Goal: Transaction & Acquisition: Purchase product/service

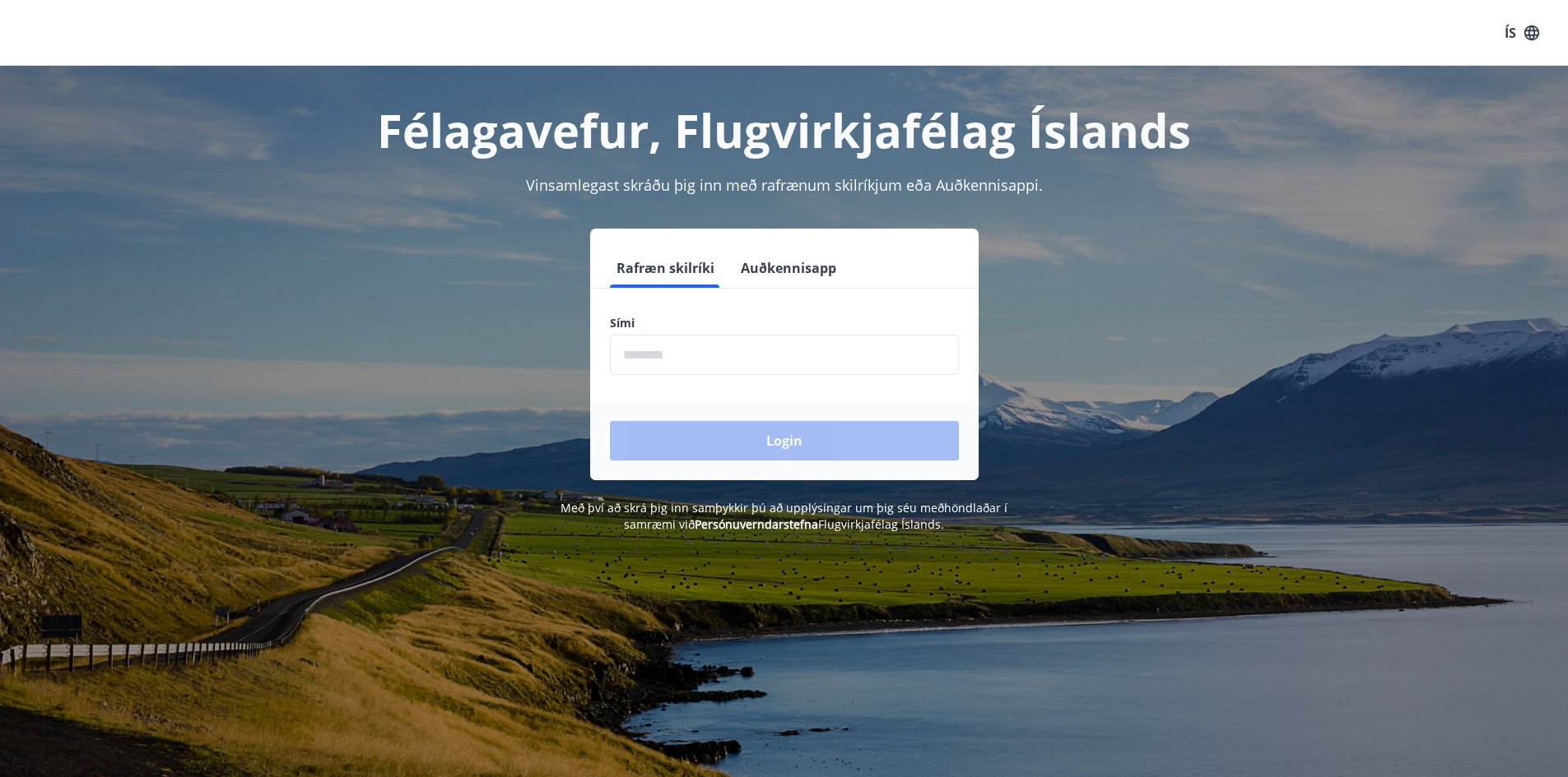
click at [673, 358] on input "phone" at bounding box center [784, 355] width 349 height 40
type input "********"
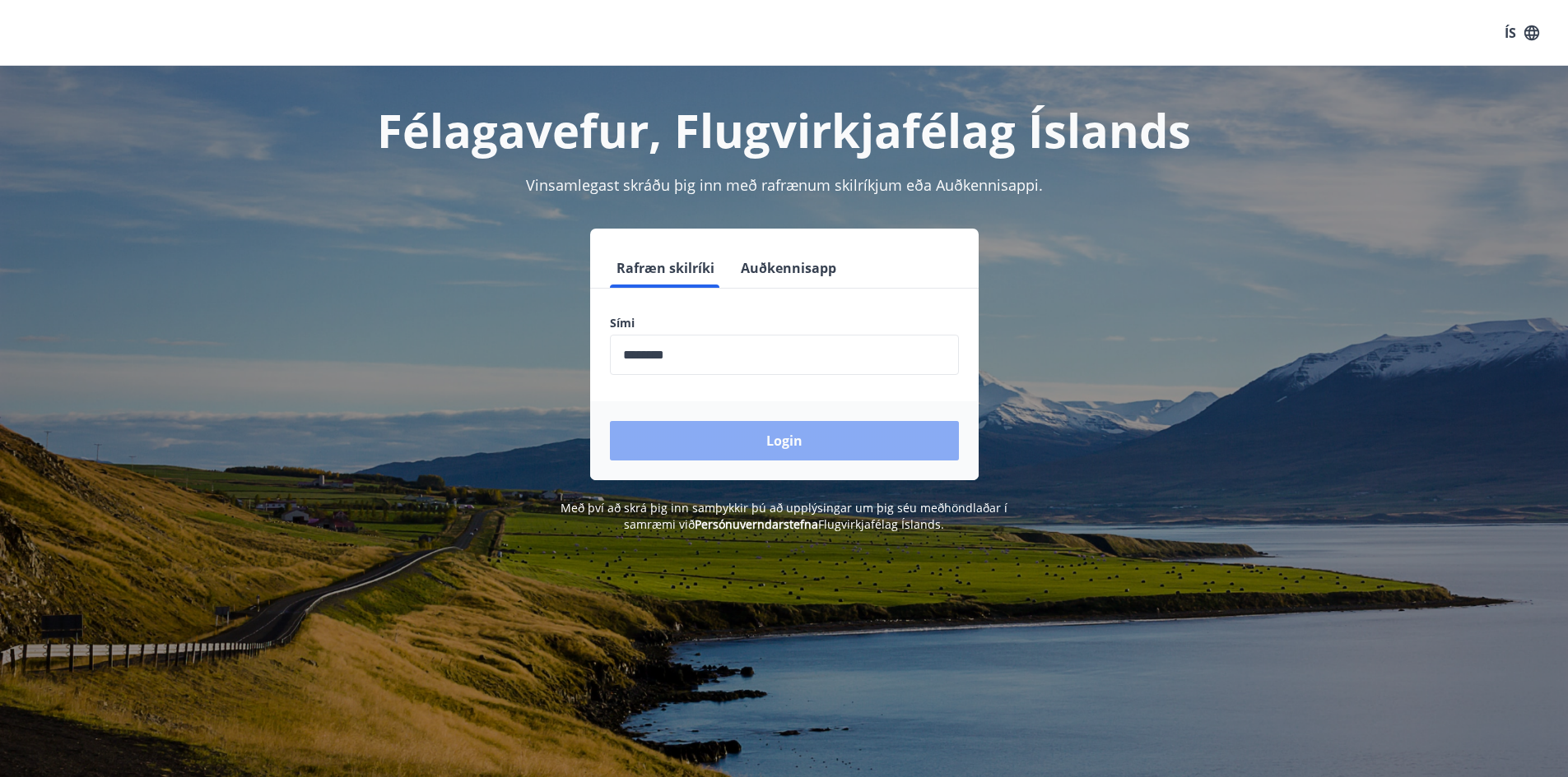
click at [752, 436] on button "Login" at bounding box center [784, 441] width 349 height 40
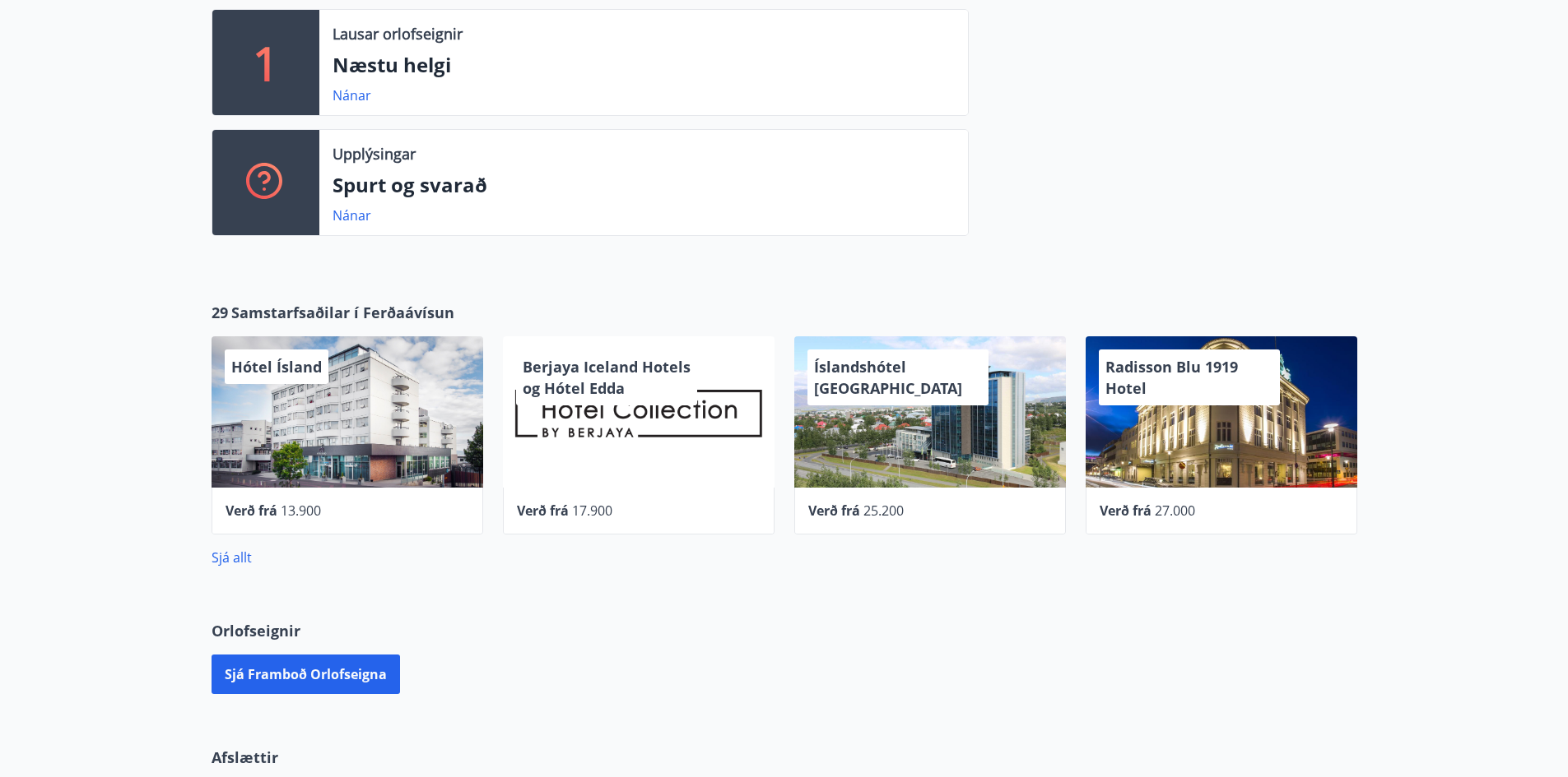
scroll to position [411, 0]
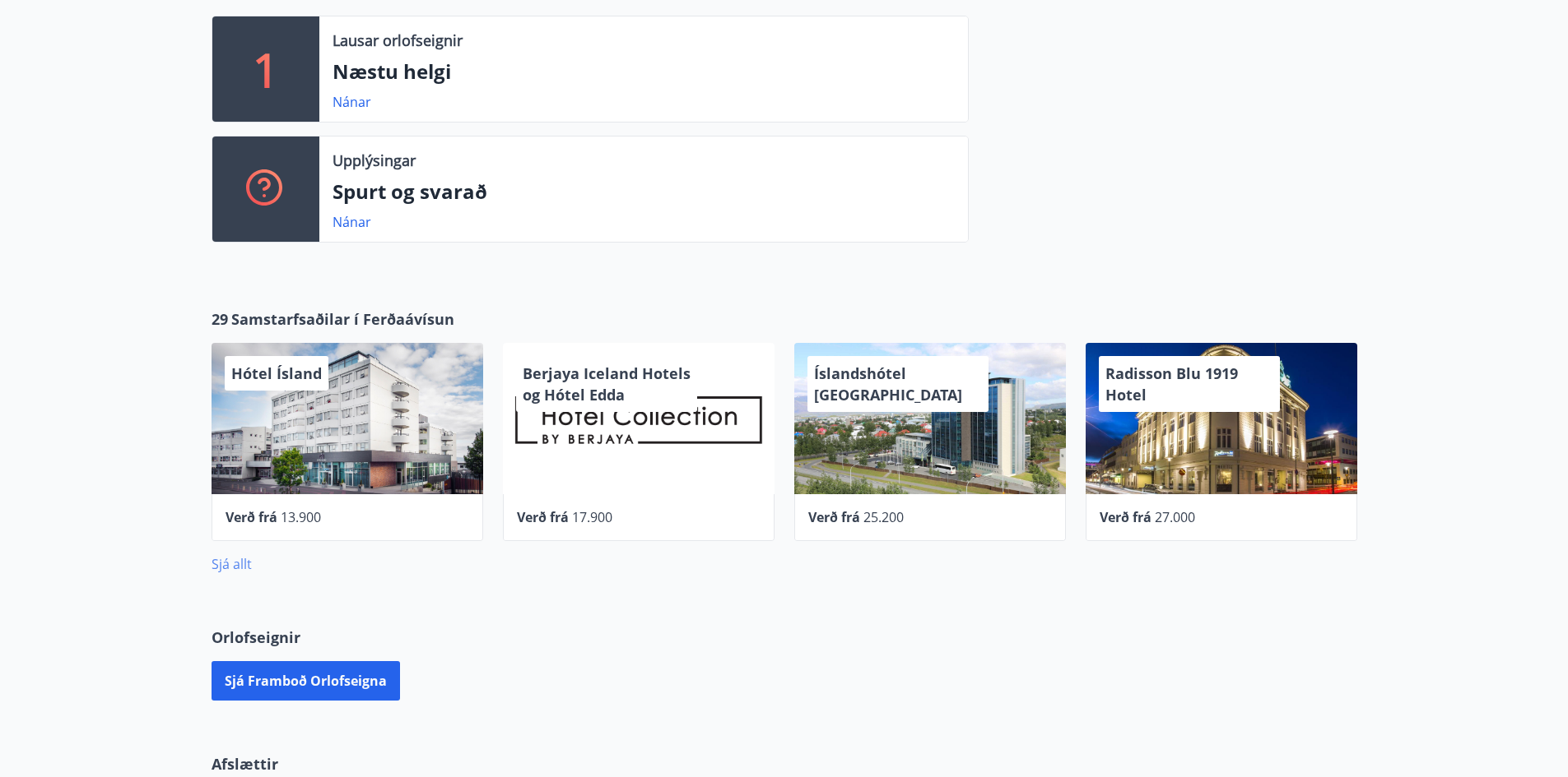
click at [245, 565] on link "Sjá allt" at bounding box center [231, 564] width 40 height 18
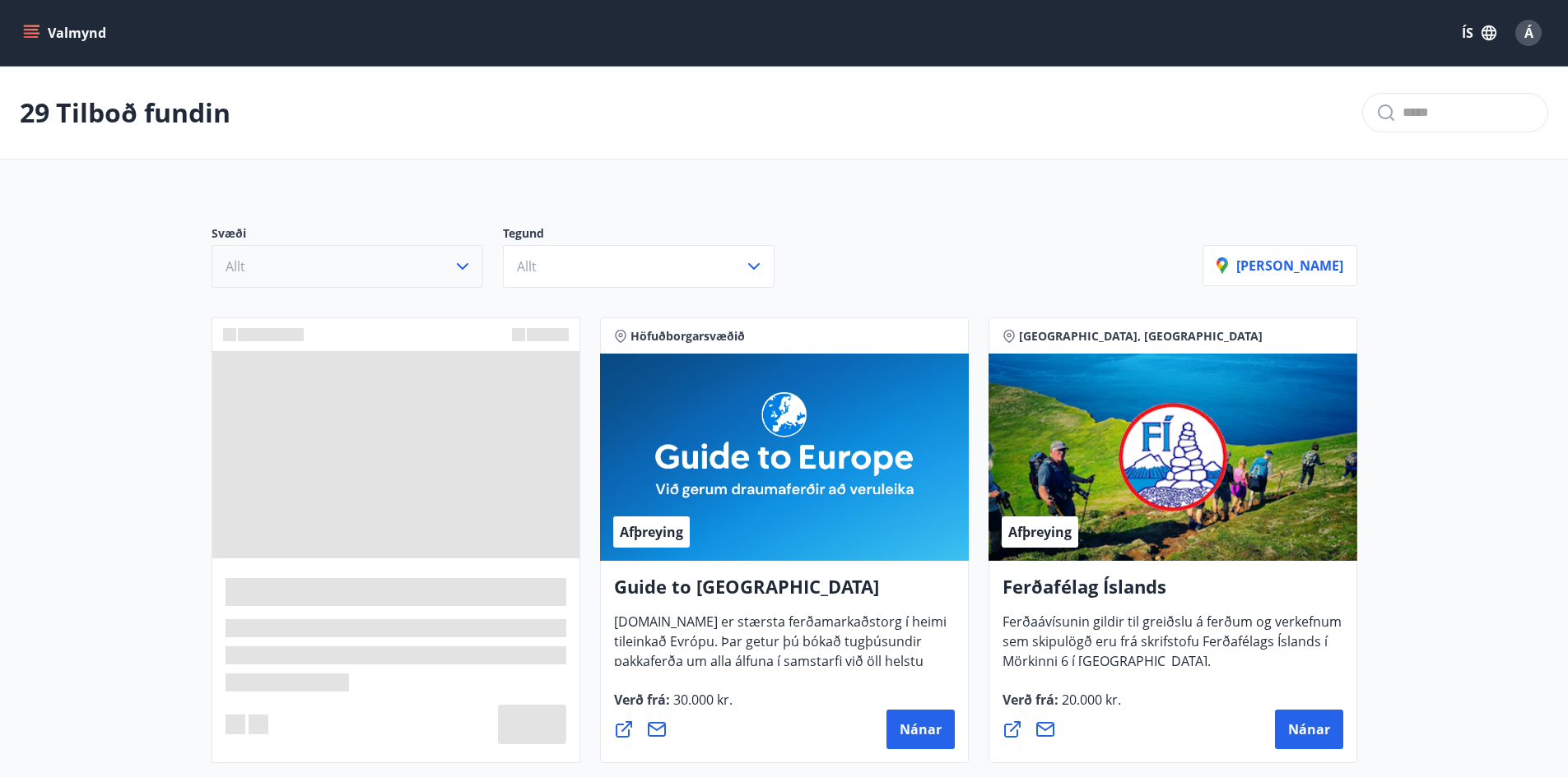
click at [459, 274] on icon "button" at bounding box center [462, 266] width 20 height 20
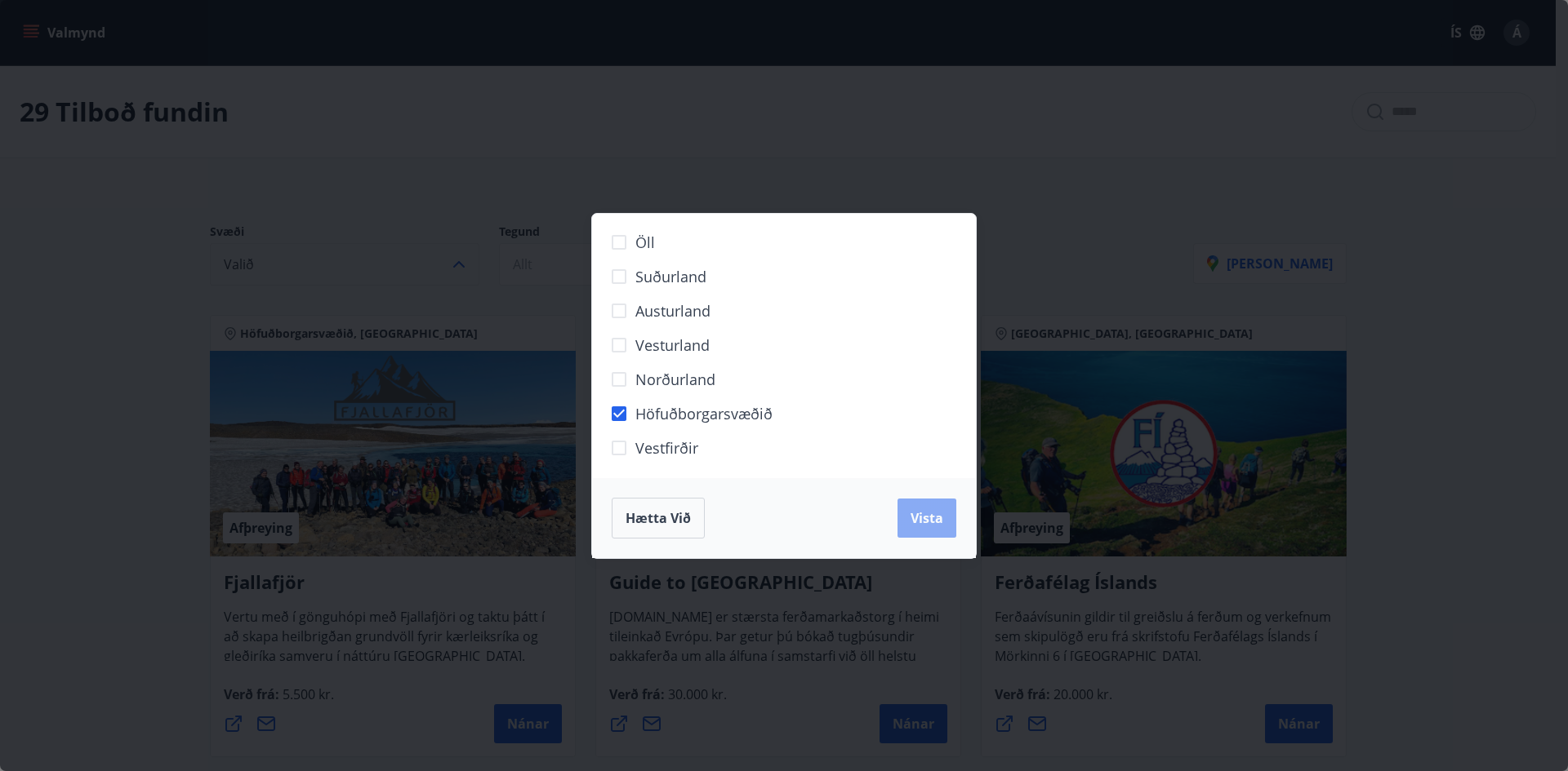
click at [940, 520] on span "Vista" at bounding box center [926, 518] width 33 height 18
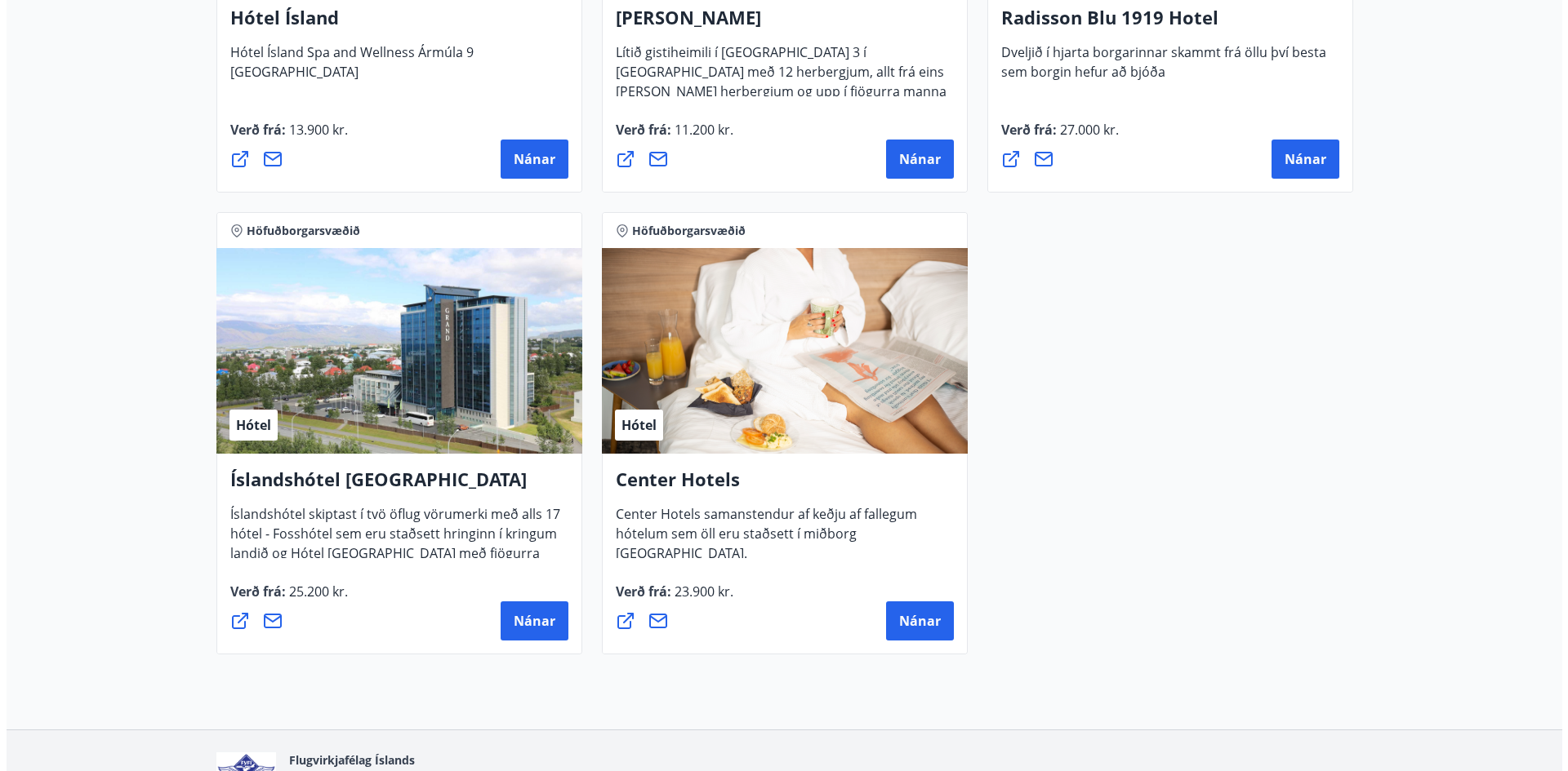
scroll to position [1550, 0]
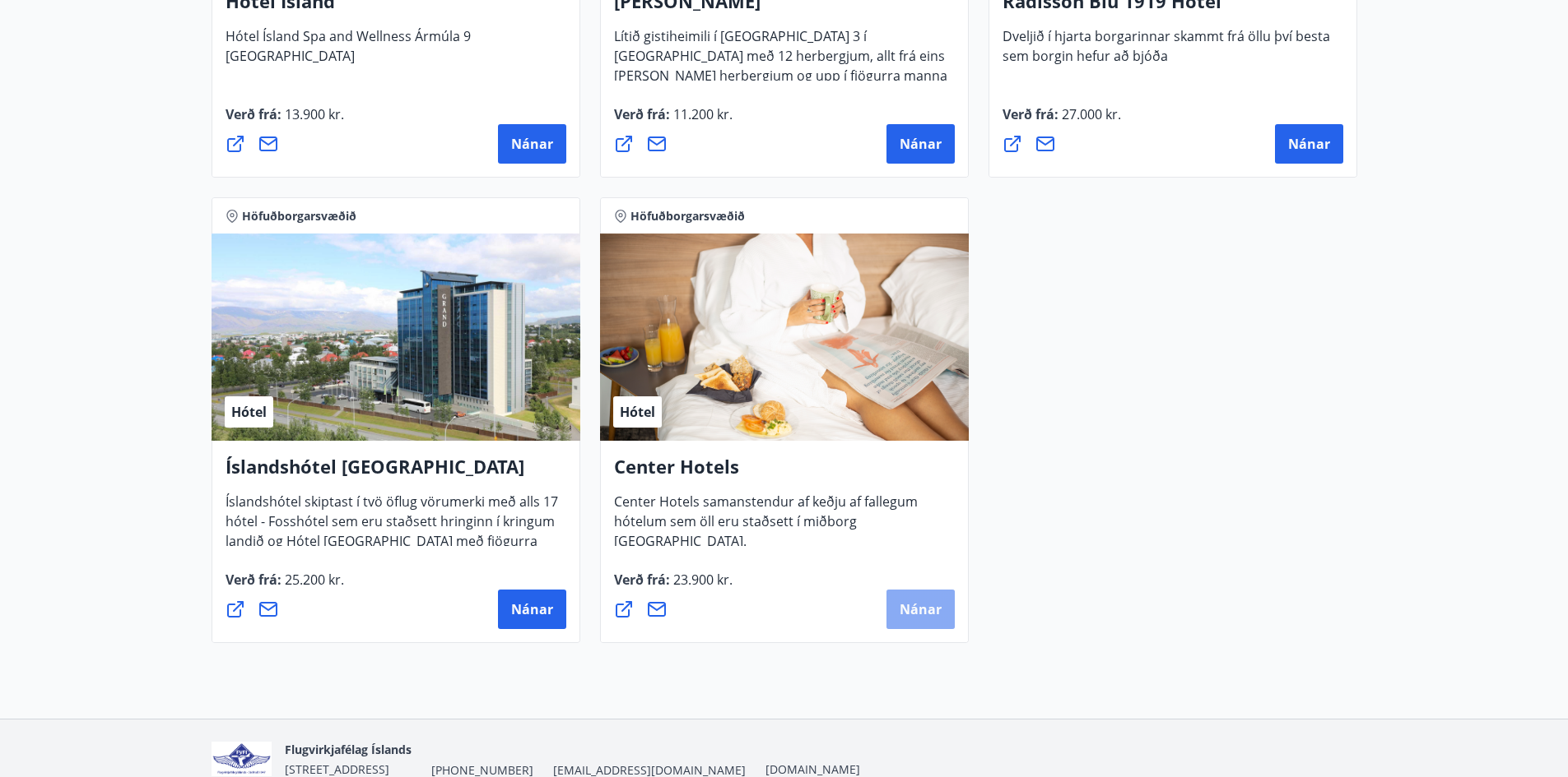
click at [912, 601] on span "Nánar" at bounding box center [920, 609] width 42 height 18
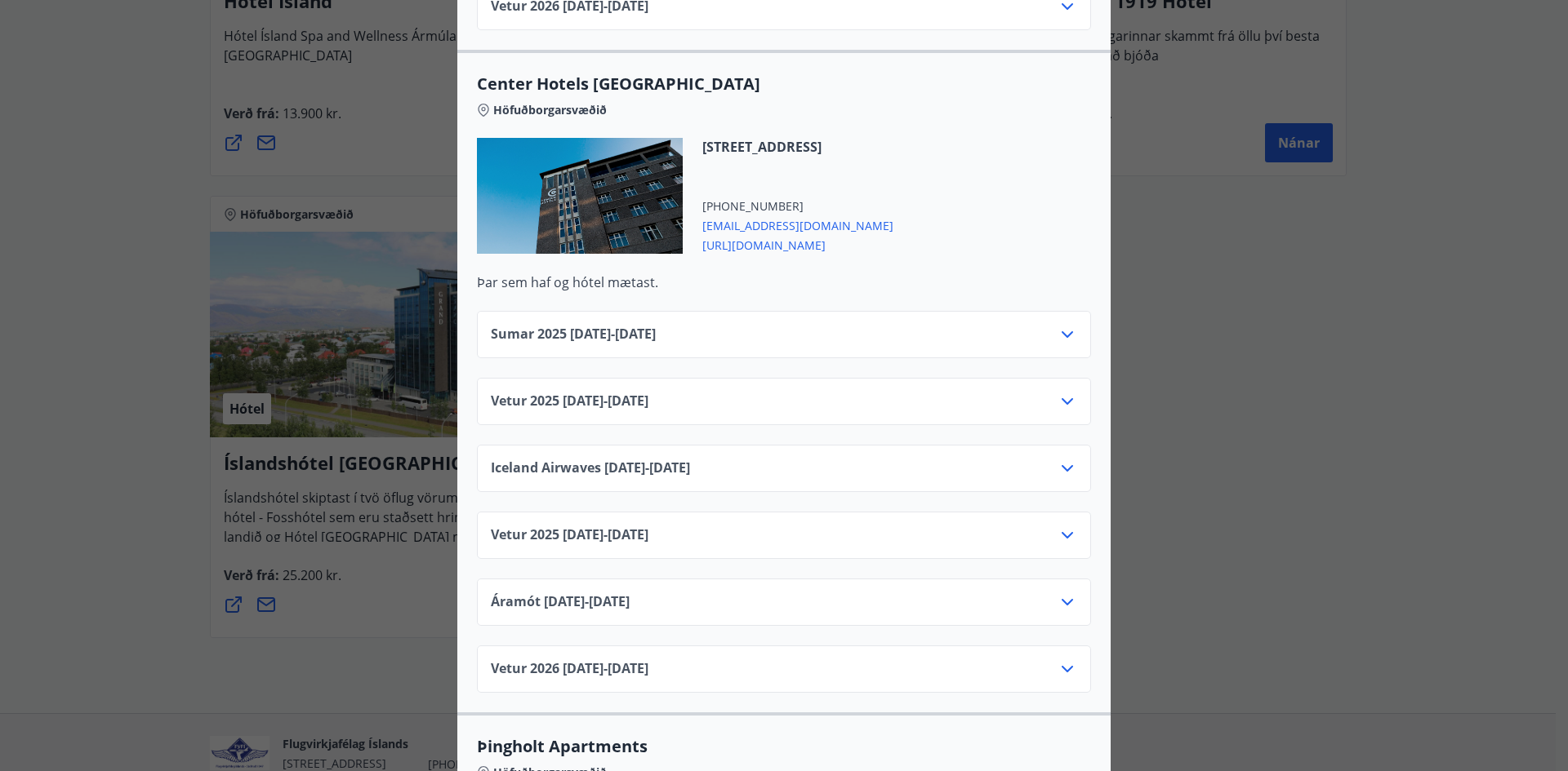
scroll to position [2530, 0]
click at [1065, 326] on icon at bounding box center [1067, 335] width 20 height 20
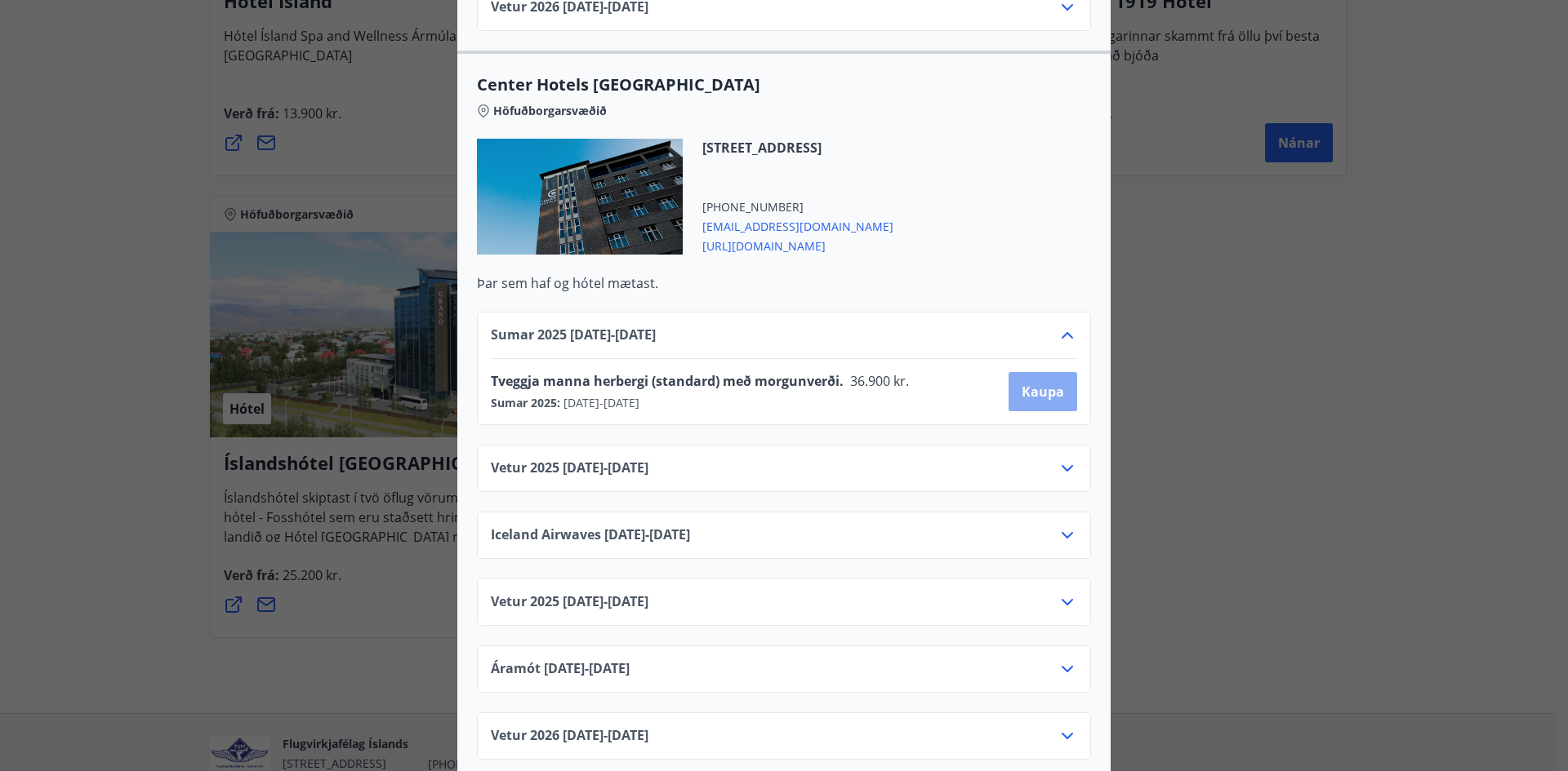
click at [1024, 383] on span "Kaupa" at bounding box center [1042, 392] width 42 height 18
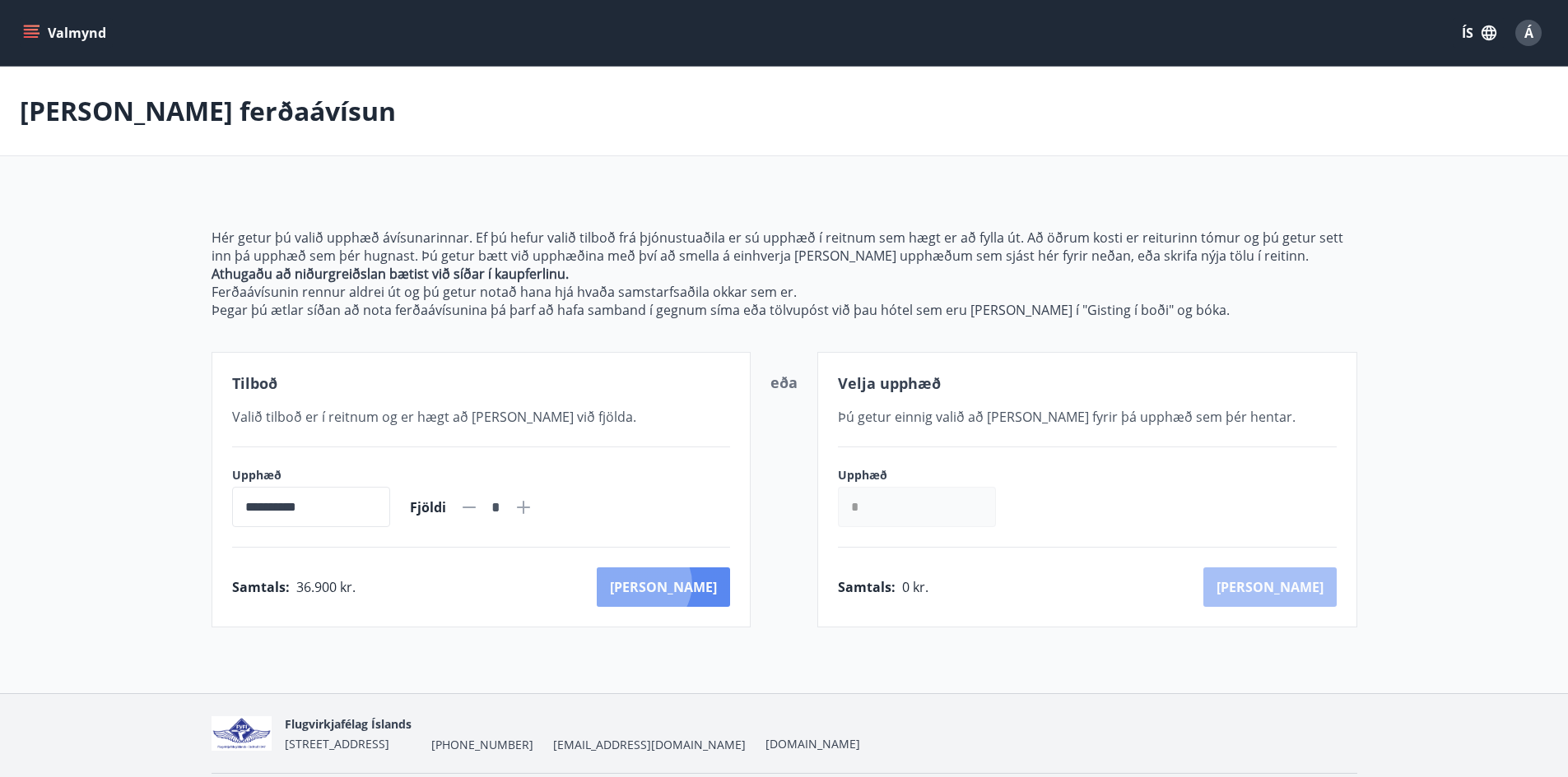
click at [715, 584] on button "[PERSON_NAME]" at bounding box center [663, 588] width 133 height 40
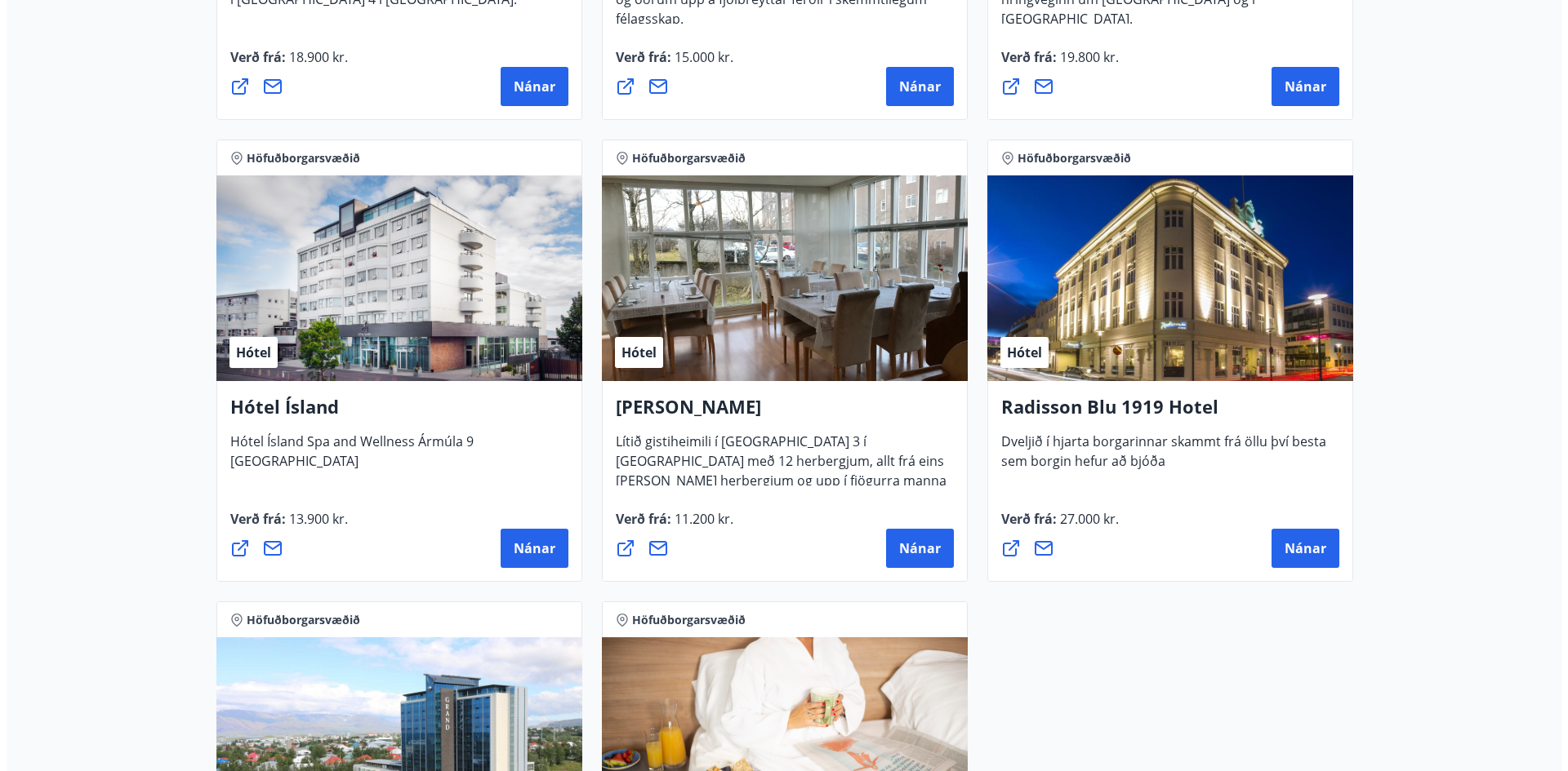
scroll to position [1471, 0]
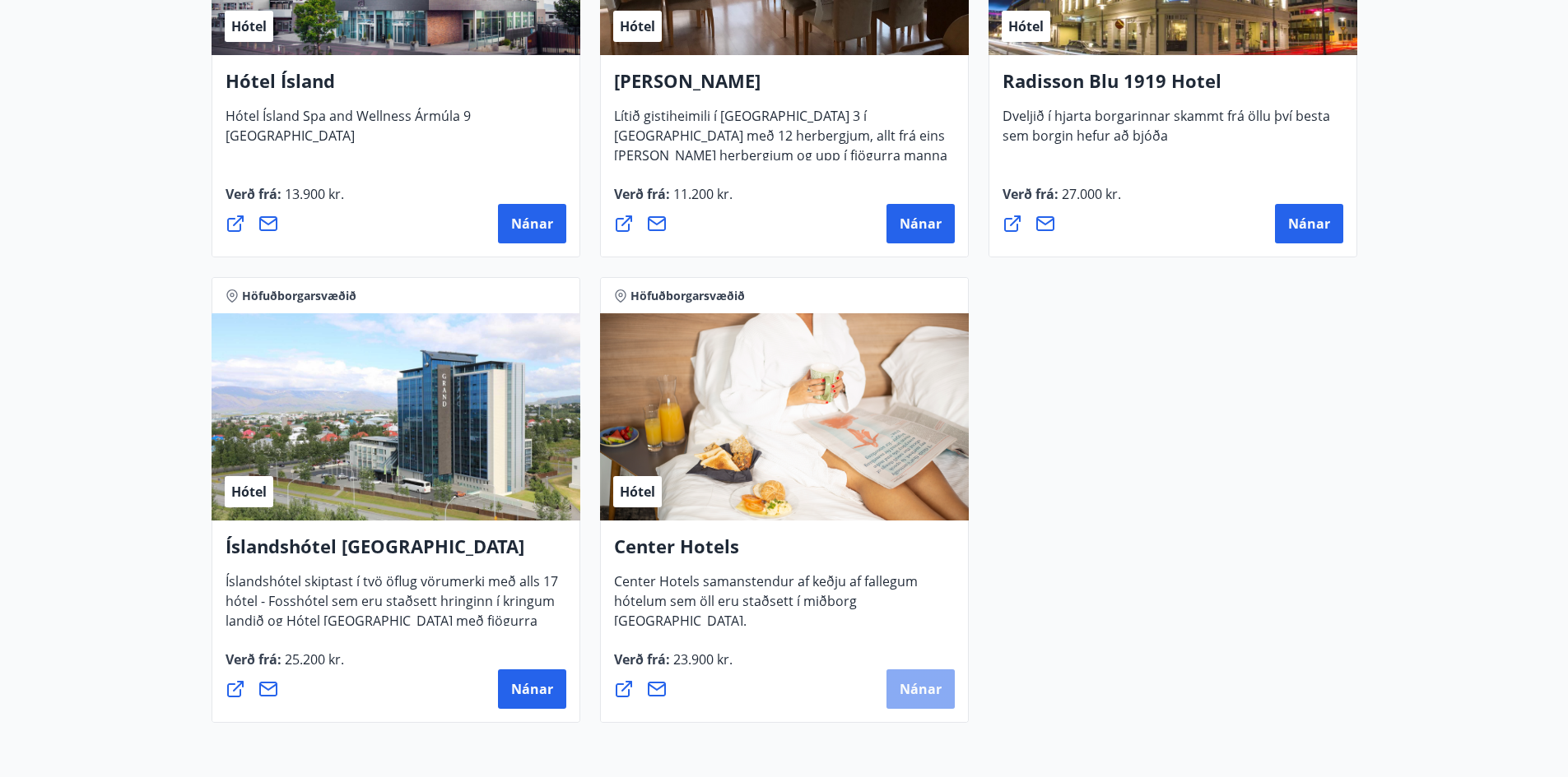
click at [922, 691] on span "Nánar" at bounding box center [920, 689] width 42 height 18
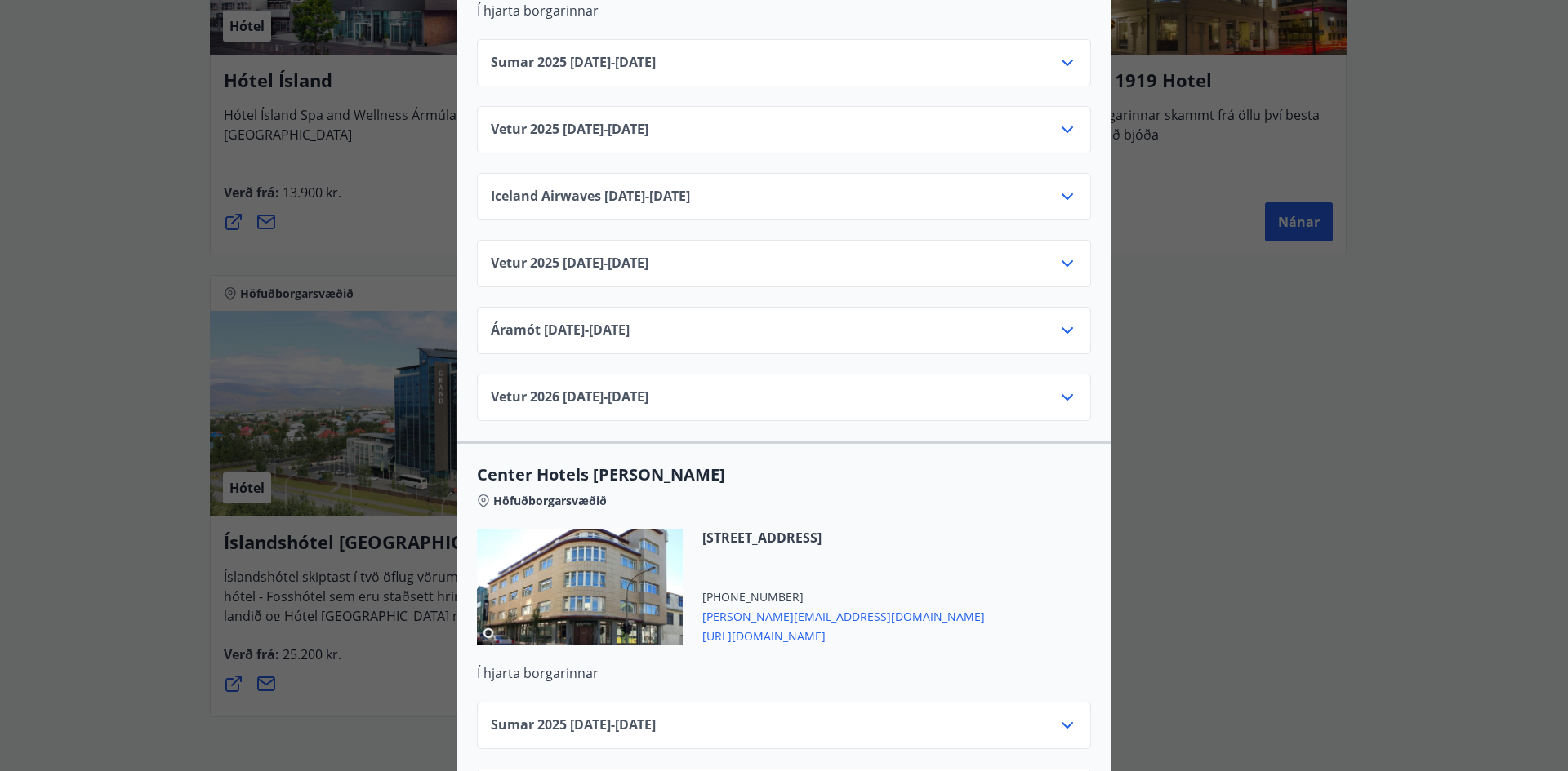
scroll to position [4554, 0]
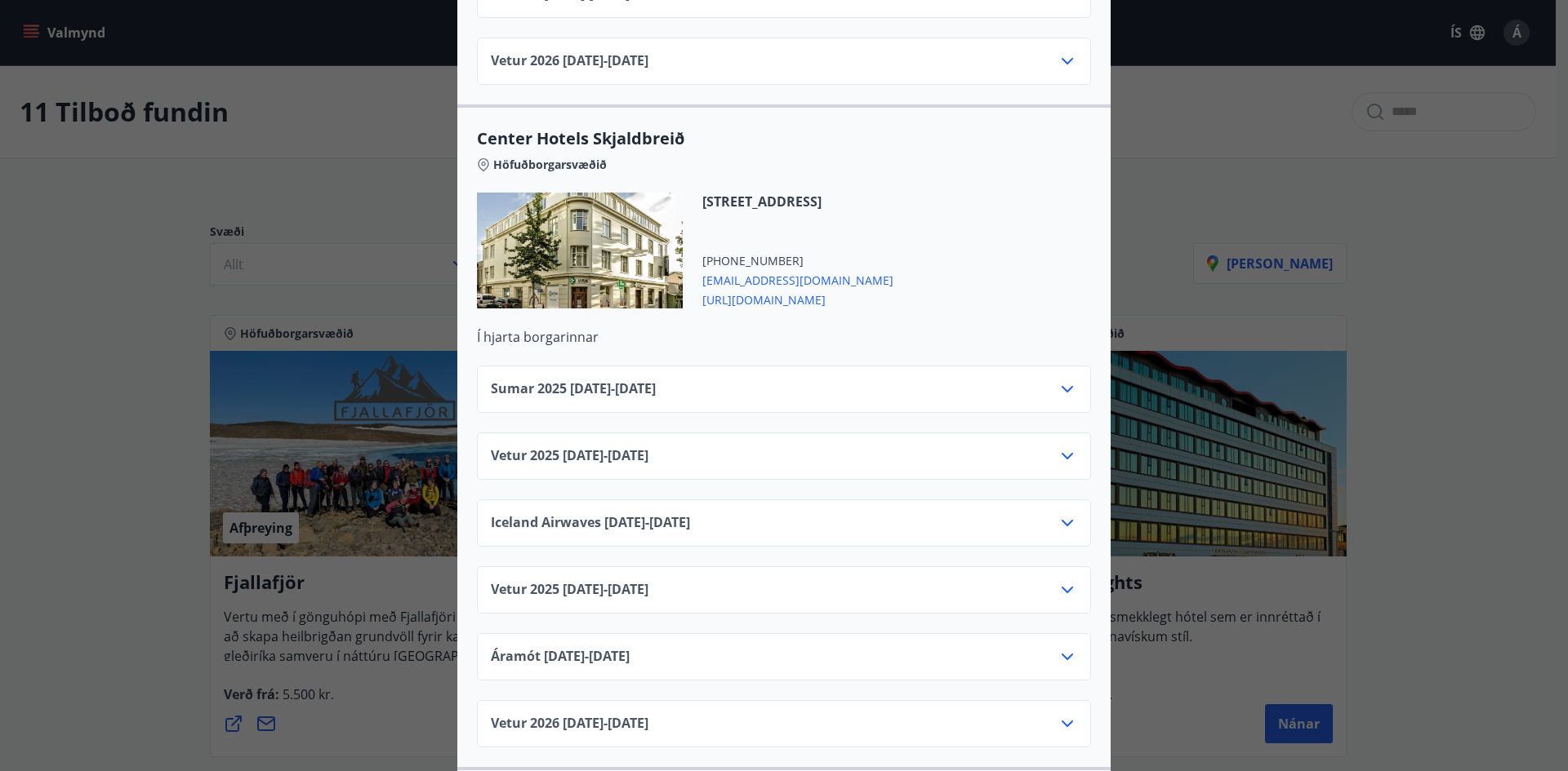
click at [1003, 171] on div "Center Hotels Skjaldbreið Höfuðborgarsvæðið" at bounding box center [784, 159] width 614 height 65
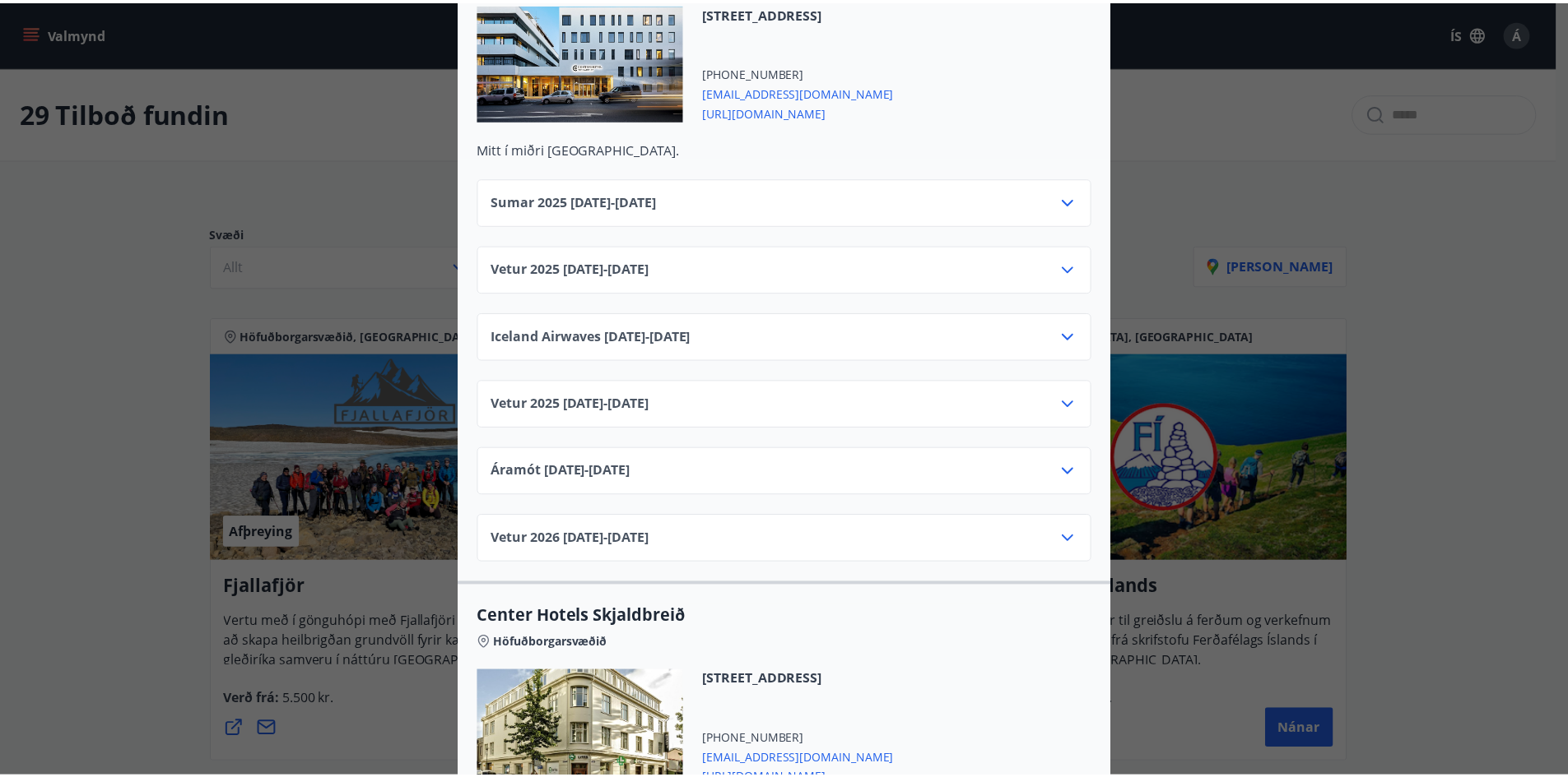
scroll to position [4031, 0]
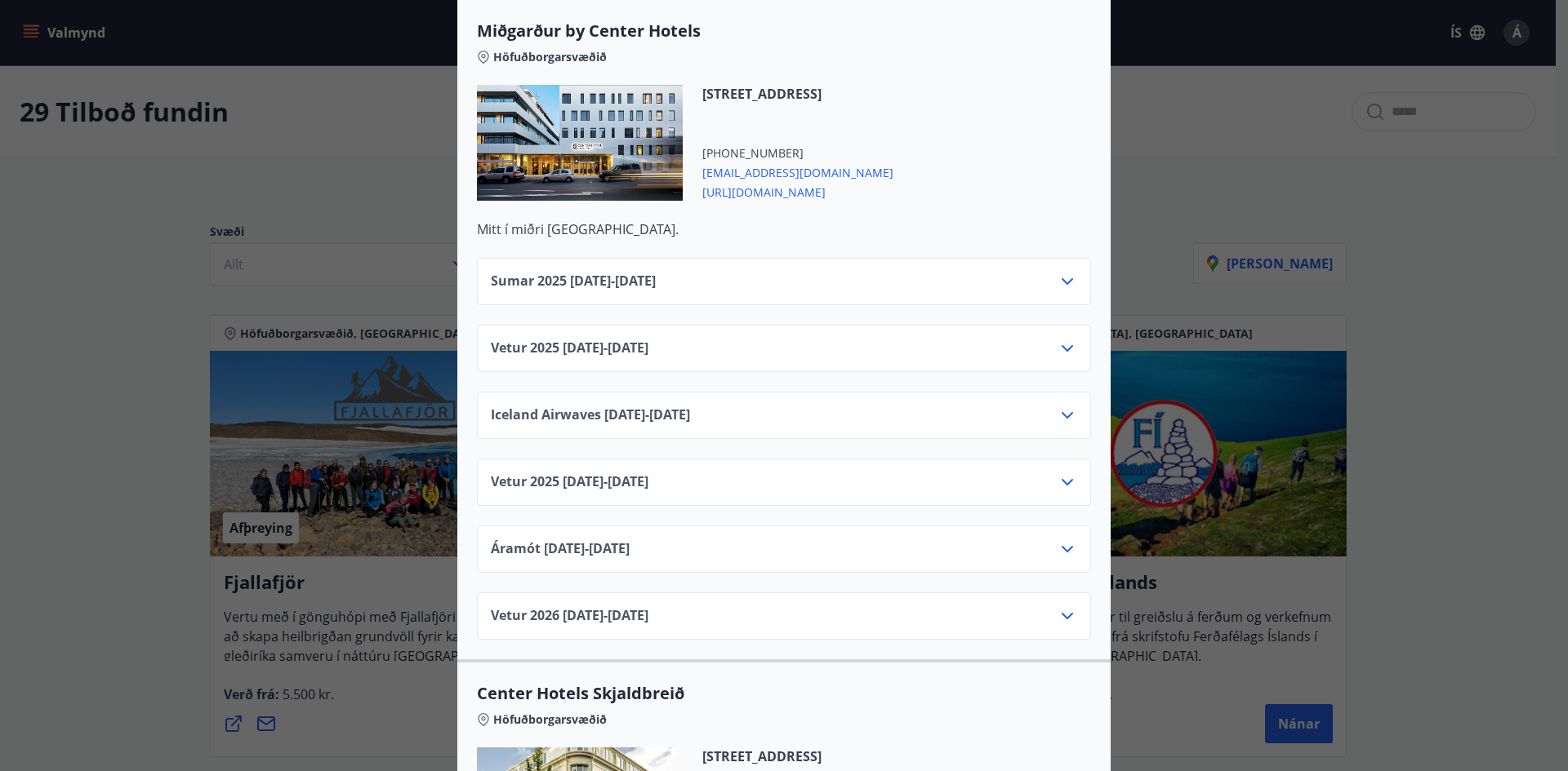
click at [1061, 272] on icon at bounding box center [1067, 281] width 20 height 20
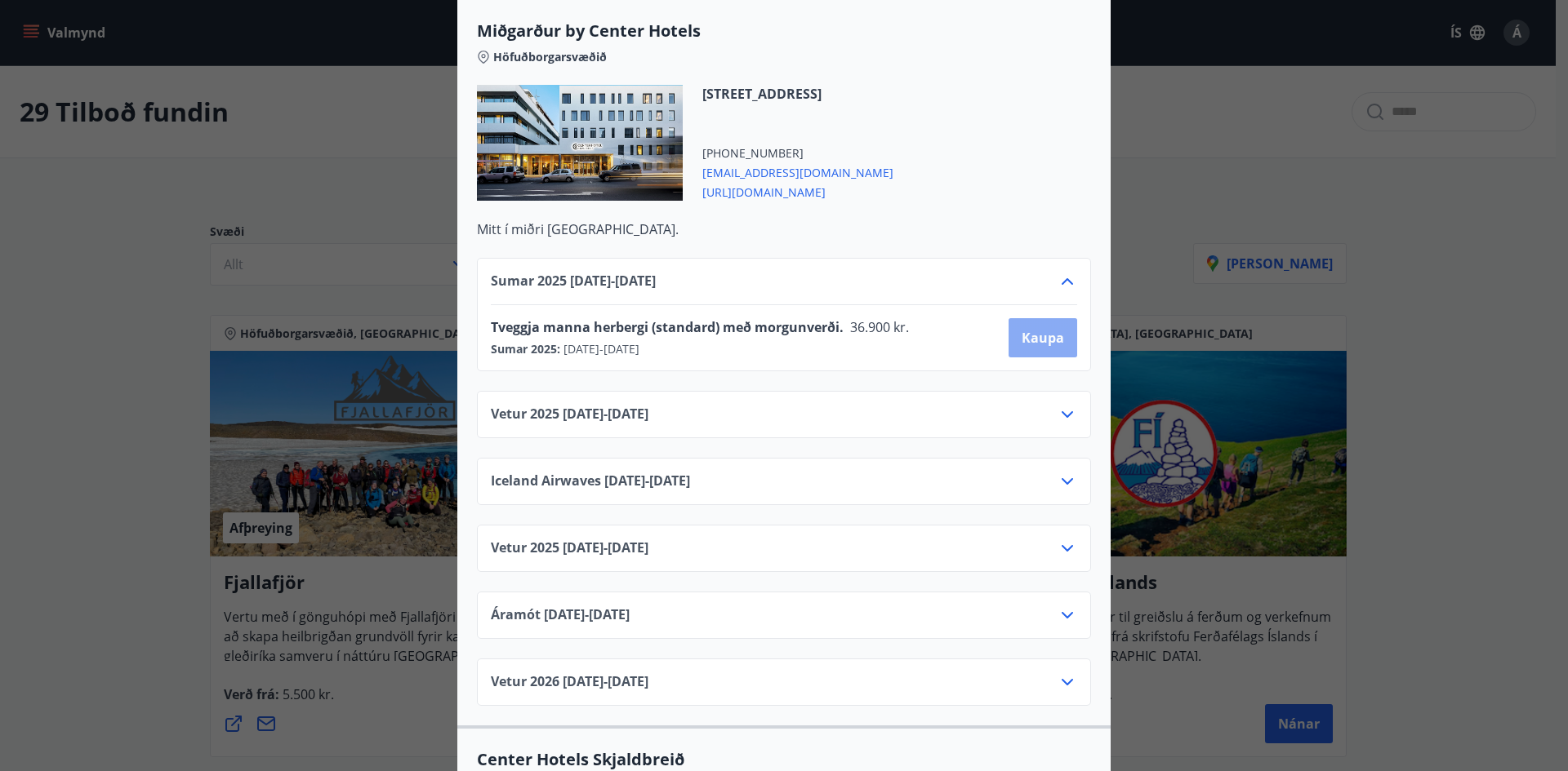
click at [1042, 329] on span "Kaupa" at bounding box center [1042, 338] width 42 height 18
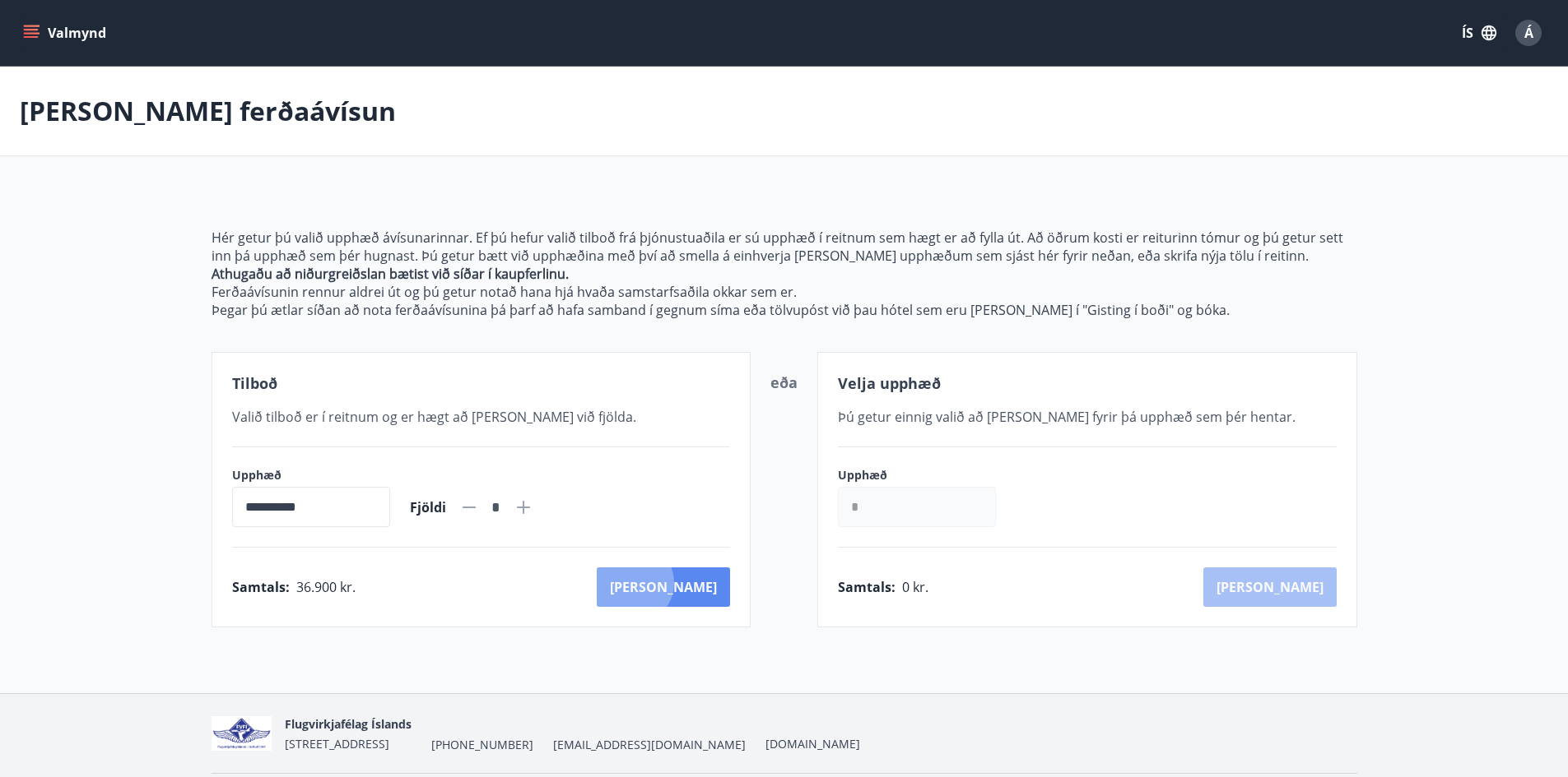
click at [704, 583] on button "[PERSON_NAME]" at bounding box center [663, 588] width 133 height 40
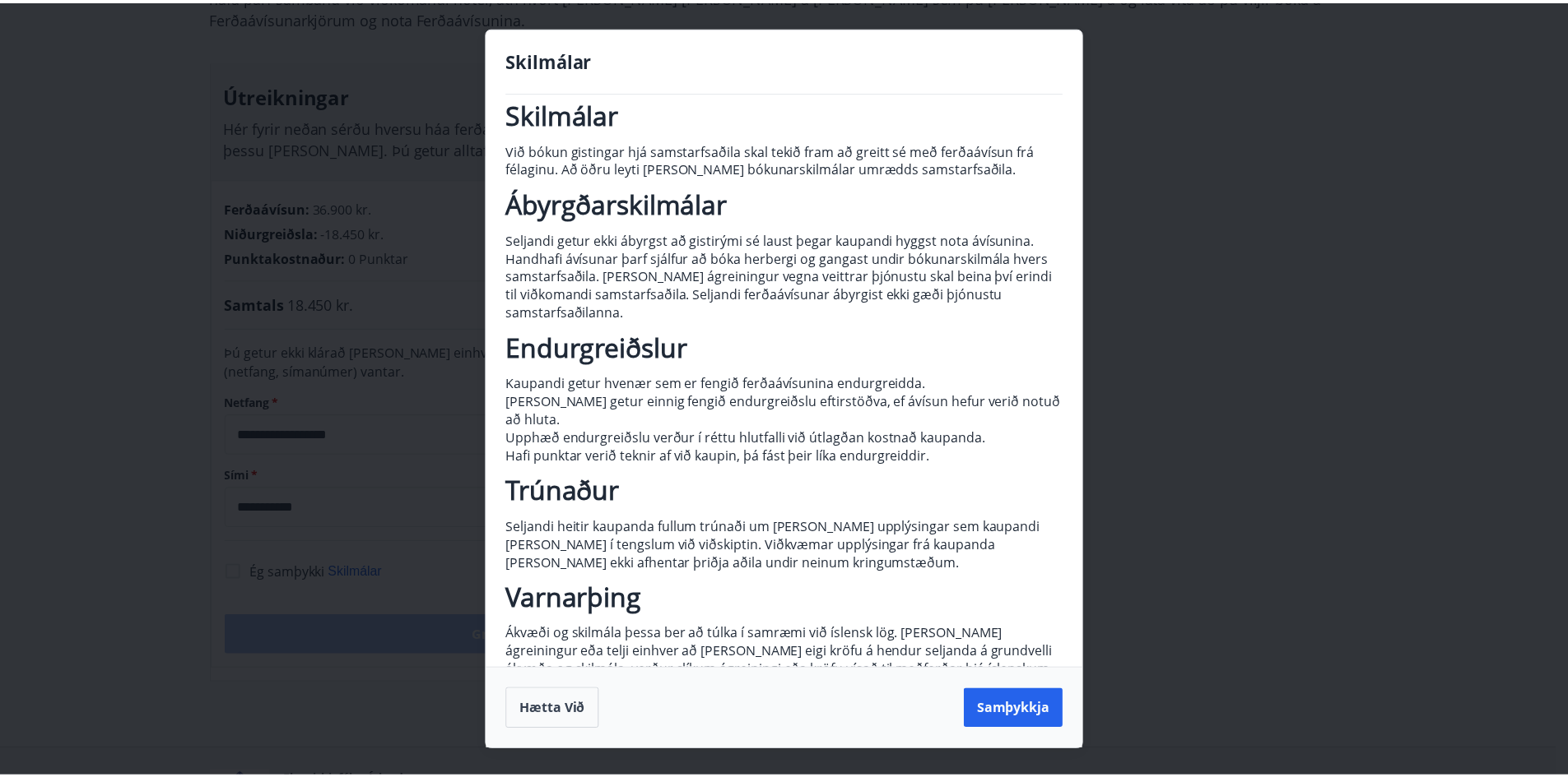
scroll to position [37, 0]
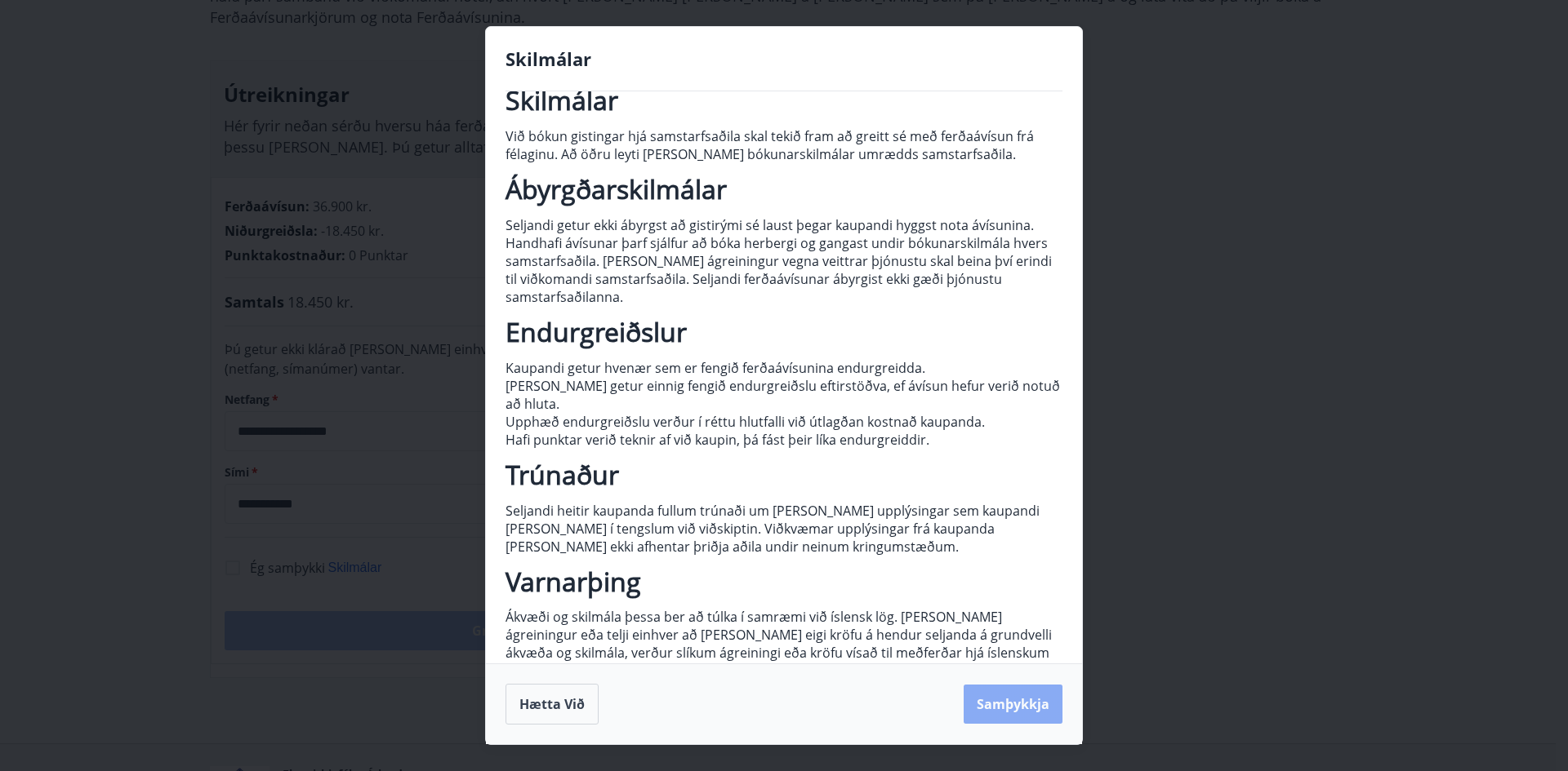
click at [1012, 704] on button "Samþykkja" at bounding box center [1013, 705] width 99 height 40
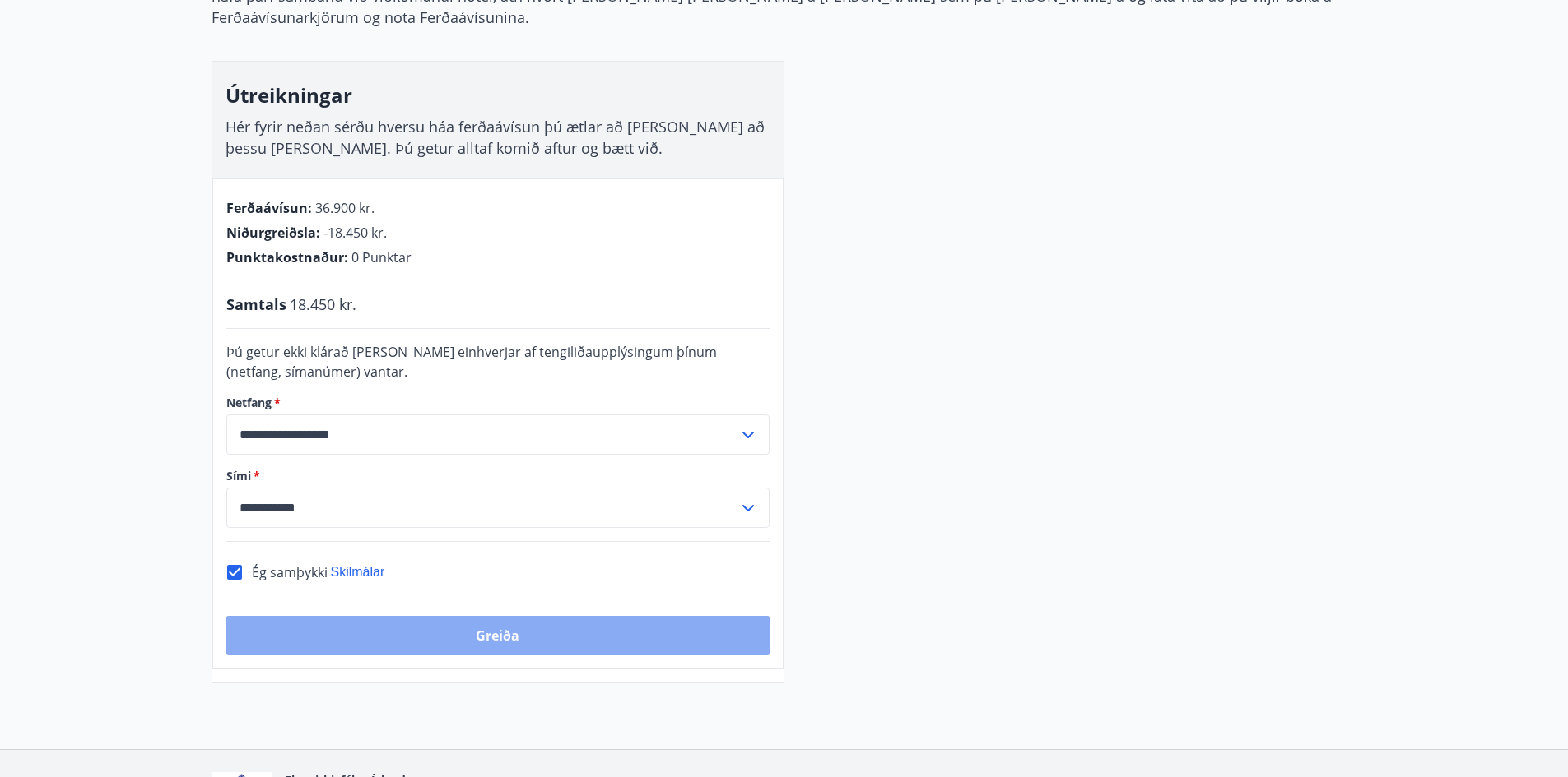
click at [514, 616] on button "Greiða" at bounding box center [498, 636] width 543 height 40
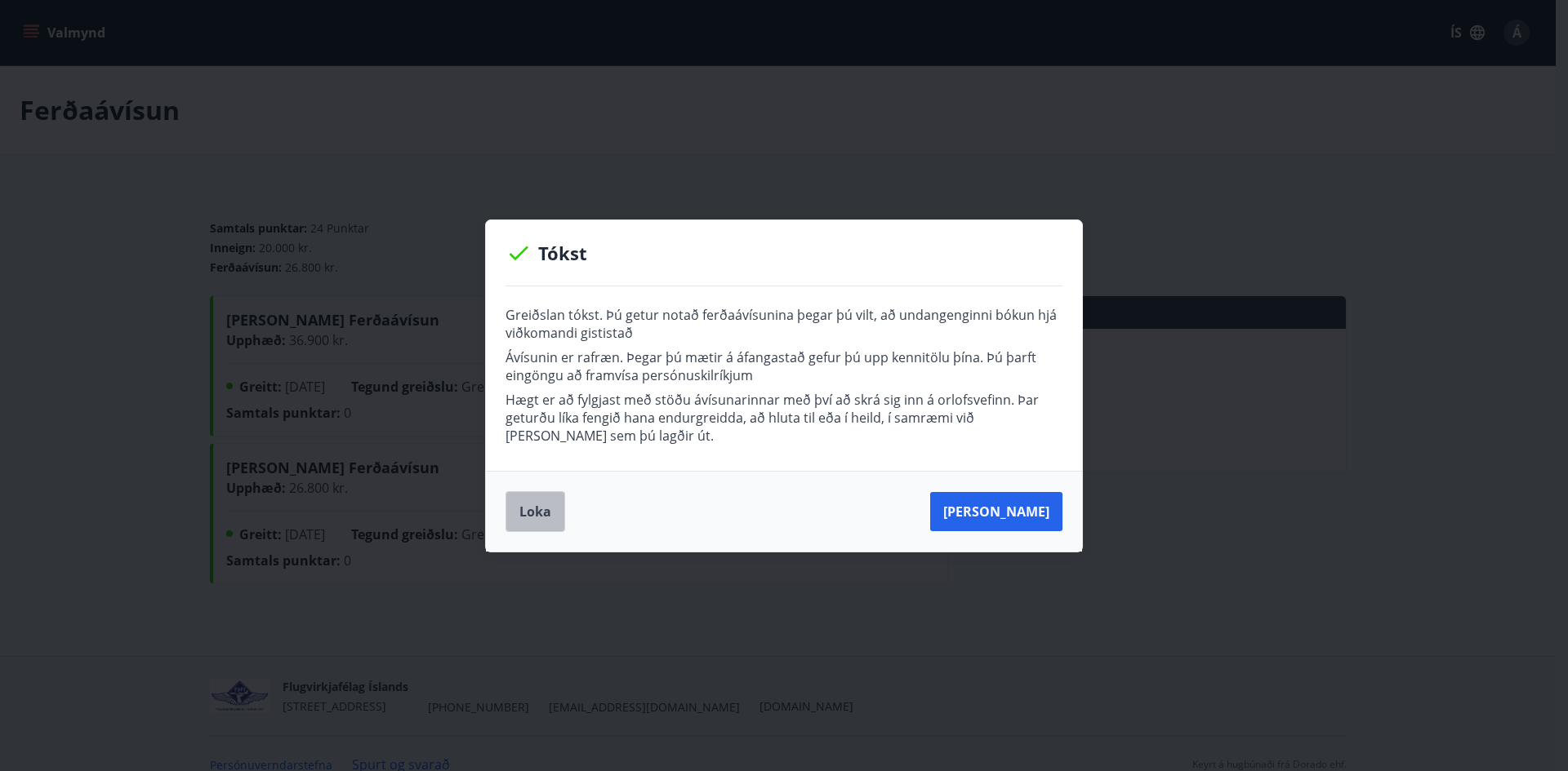
click at [563, 512] on button "Loka" at bounding box center [534, 511] width 59 height 41
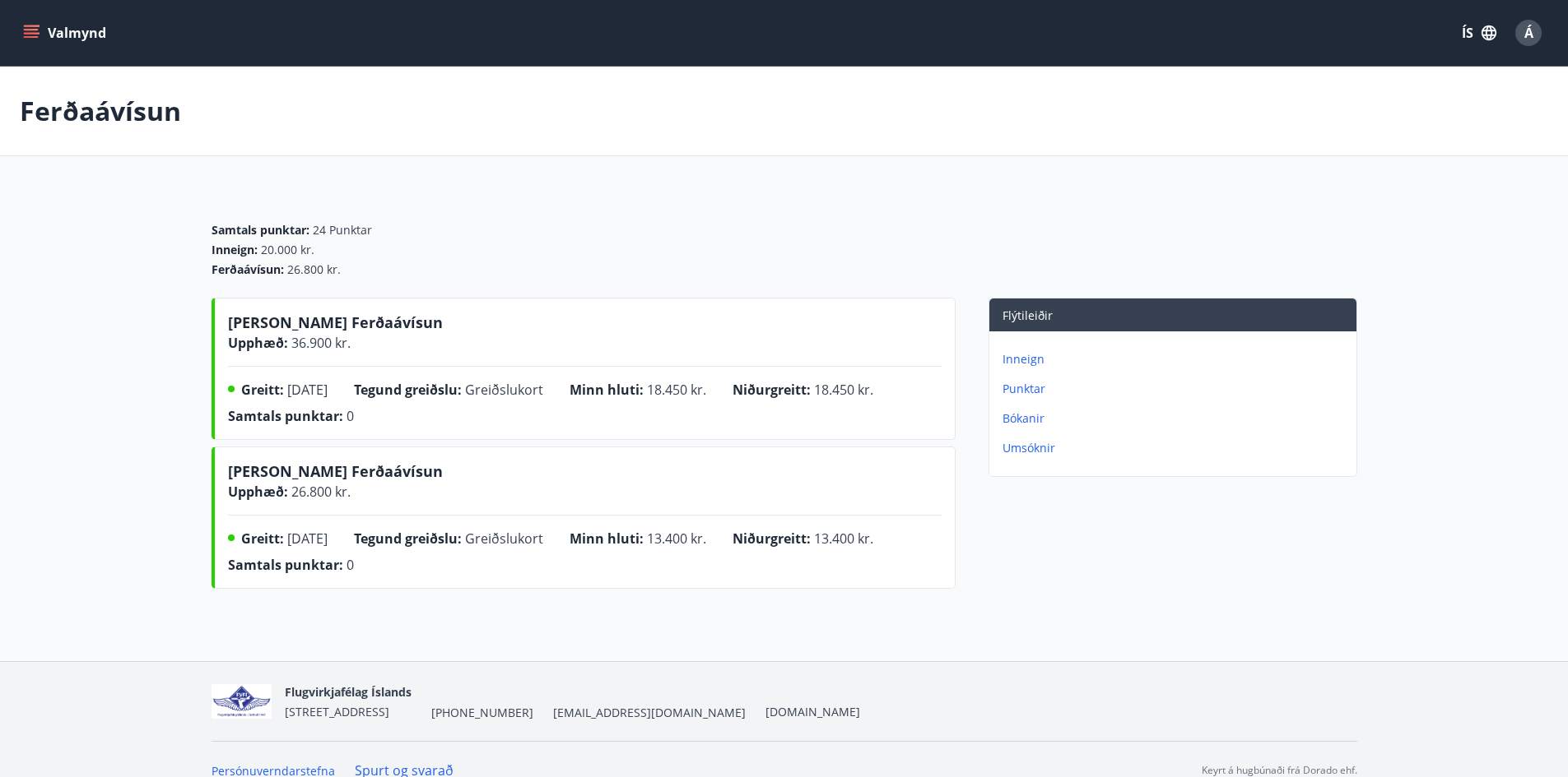
click at [1024, 419] on p "Bókanir" at bounding box center [1175, 418] width 347 height 16
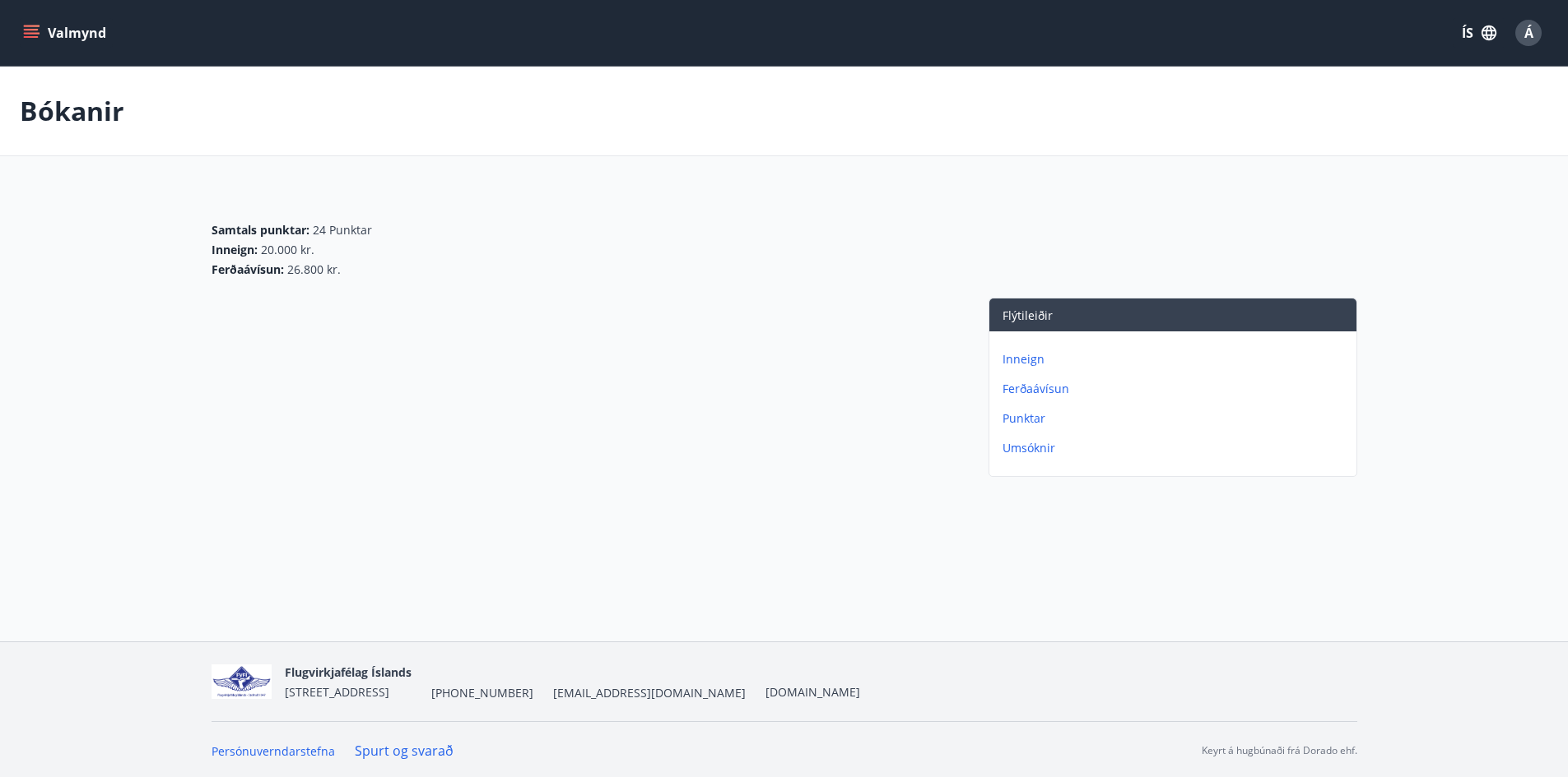
click at [1032, 362] on p "Inneign" at bounding box center [1175, 359] width 347 height 16
click at [1034, 359] on p "Ferðaávísun" at bounding box center [1175, 359] width 347 height 16
